Goal: Task Accomplishment & Management: Manage account settings

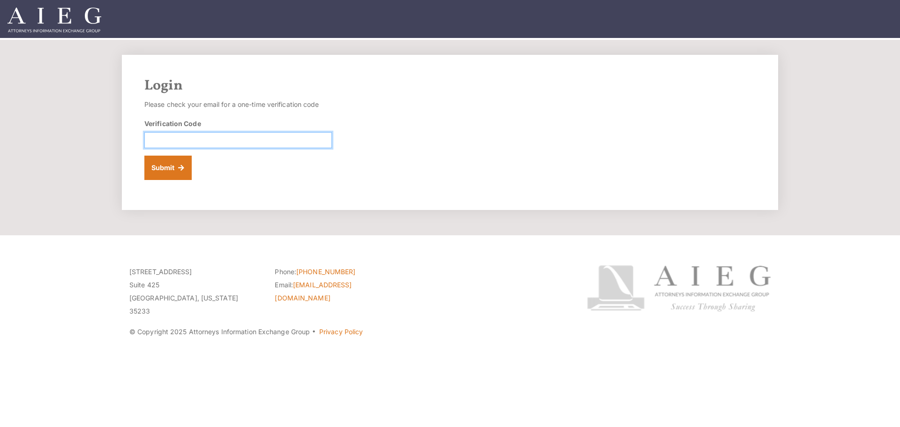
click at [179, 140] on input "Verification Code" at bounding box center [237, 140] width 187 height 16
type input "063923"
click at [144, 156] on button "Submit" at bounding box center [167, 168] width 47 height 24
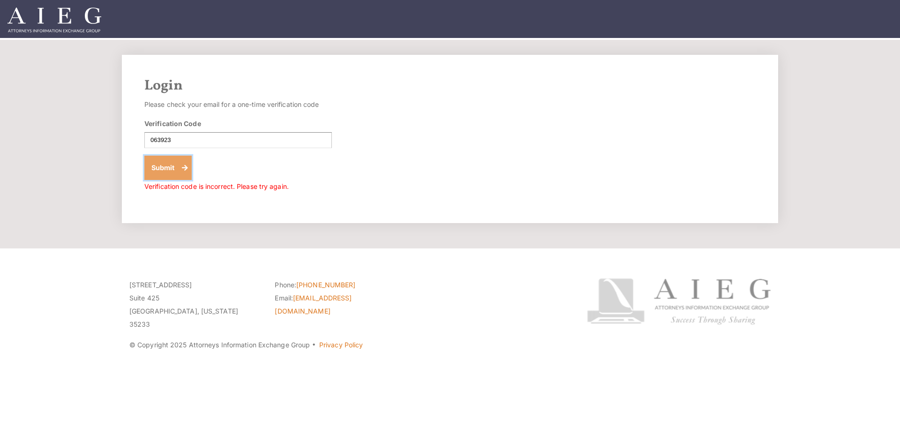
click at [152, 163] on button "Submit" at bounding box center [167, 168] width 47 height 24
click at [164, 165] on button "Submit" at bounding box center [167, 168] width 47 height 24
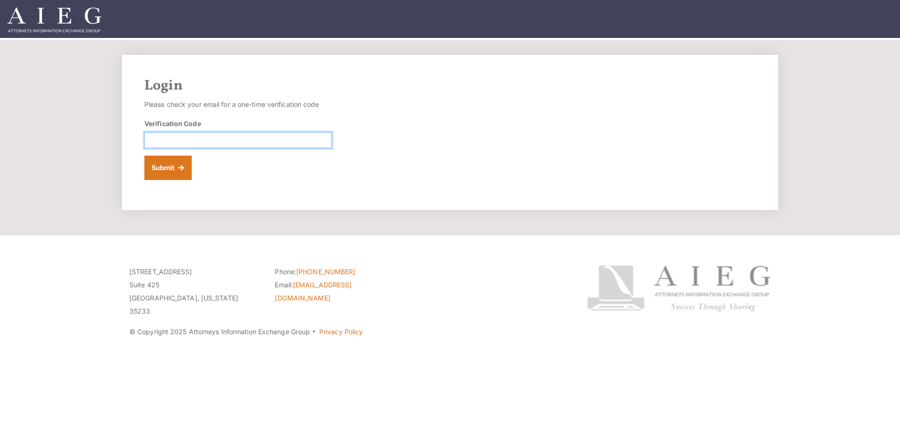
click at [153, 141] on input "Verification Code" at bounding box center [237, 140] width 187 height 16
type input "063923"
click at [151, 164] on button "Submit" at bounding box center [167, 168] width 47 height 24
